Goal: Complete application form

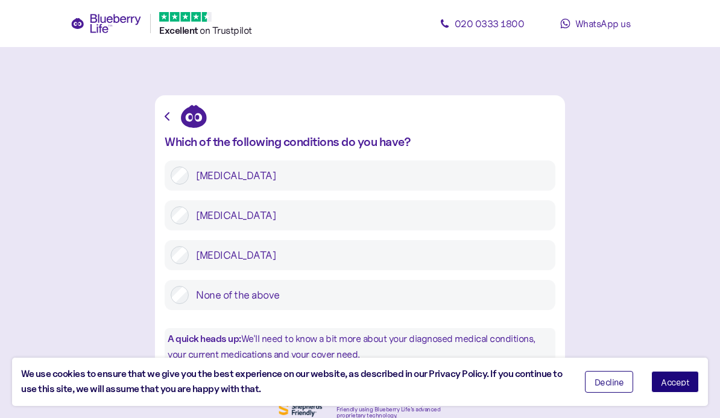
click at [168, 118] on icon "button" at bounding box center [167, 116] width 5 height 8
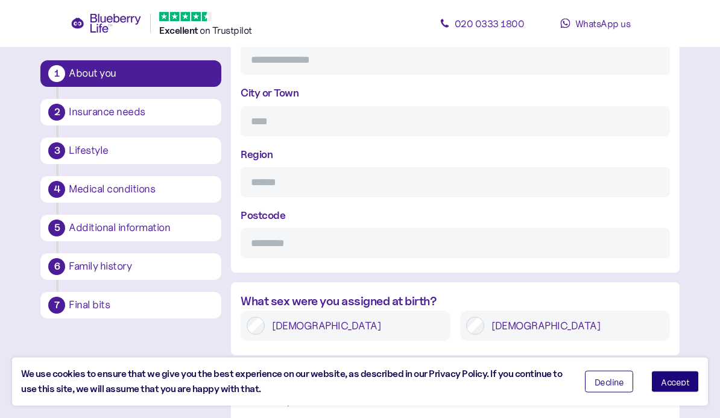
scroll to position [642, 0]
